Goal: Book appointment/travel/reservation

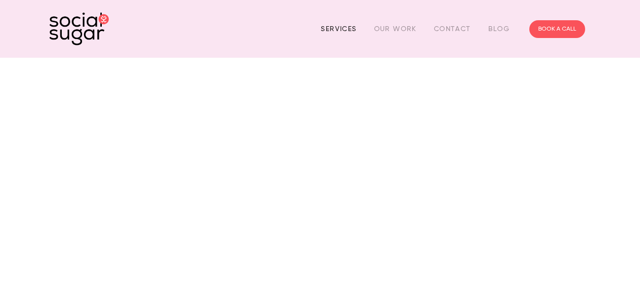
click at [339, 25] on link "Services" at bounding box center [339, 28] width 36 height 15
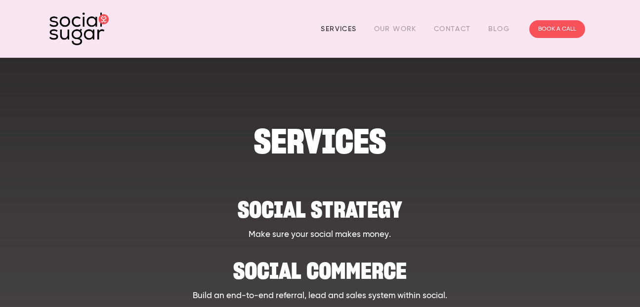
click at [347, 28] on link "Services" at bounding box center [339, 28] width 36 height 15
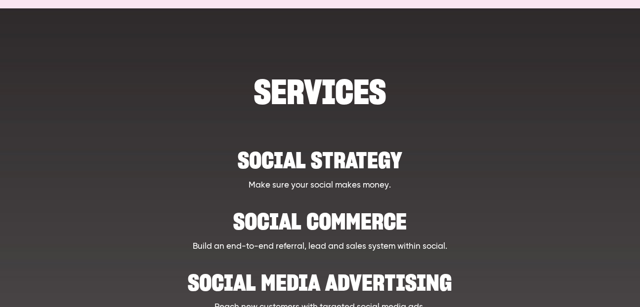
scroll to position [50, 0]
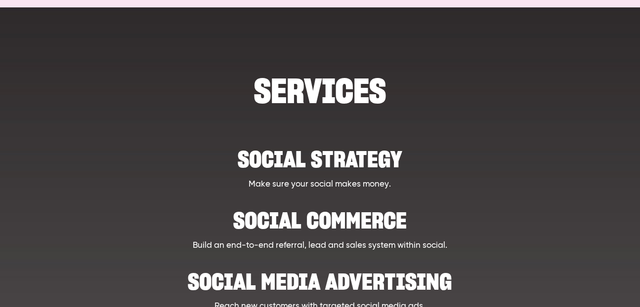
click at [315, 163] on h2 "Social strategy" at bounding box center [319, 154] width 467 height 30
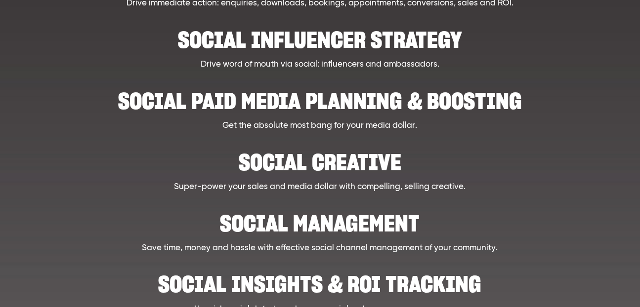
scroll to position [421, 0]
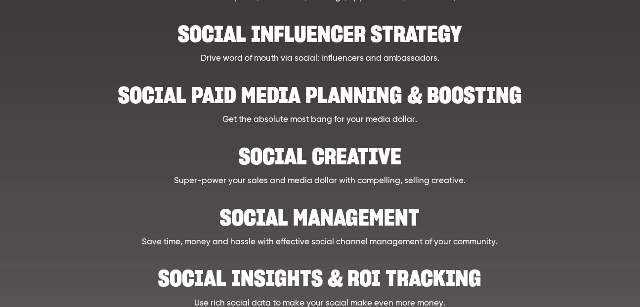
click at [269, 214] on h2 "Social Management" at bounding box center [319, 213] width 467 height 30
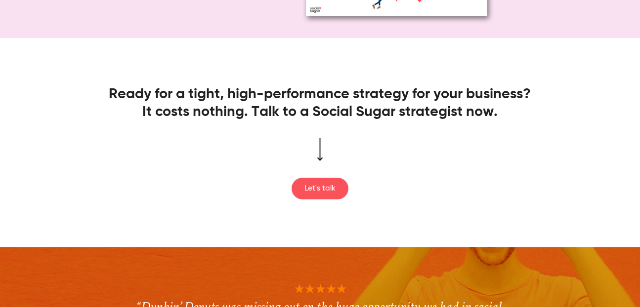
scroll to position [1466, 0]
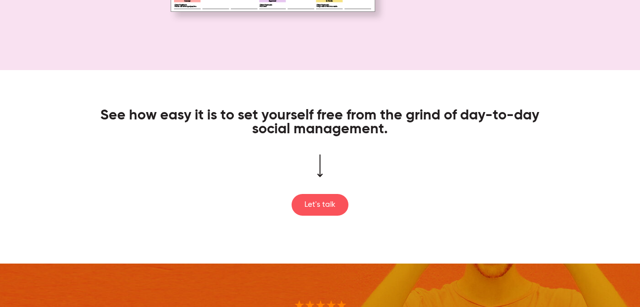
scroll to position [1100, 0]
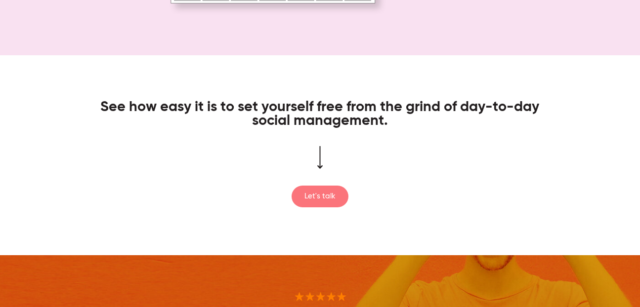
click at [333, 191] on link "Let's talk" at bounding box center [320, 197] width 57 height 22
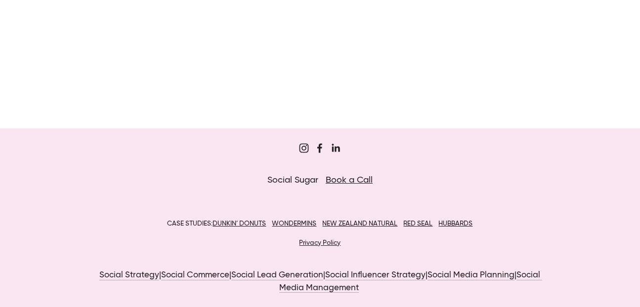
scroll to position [180, 0]
